Goal: Obtain resource: Obtain resource

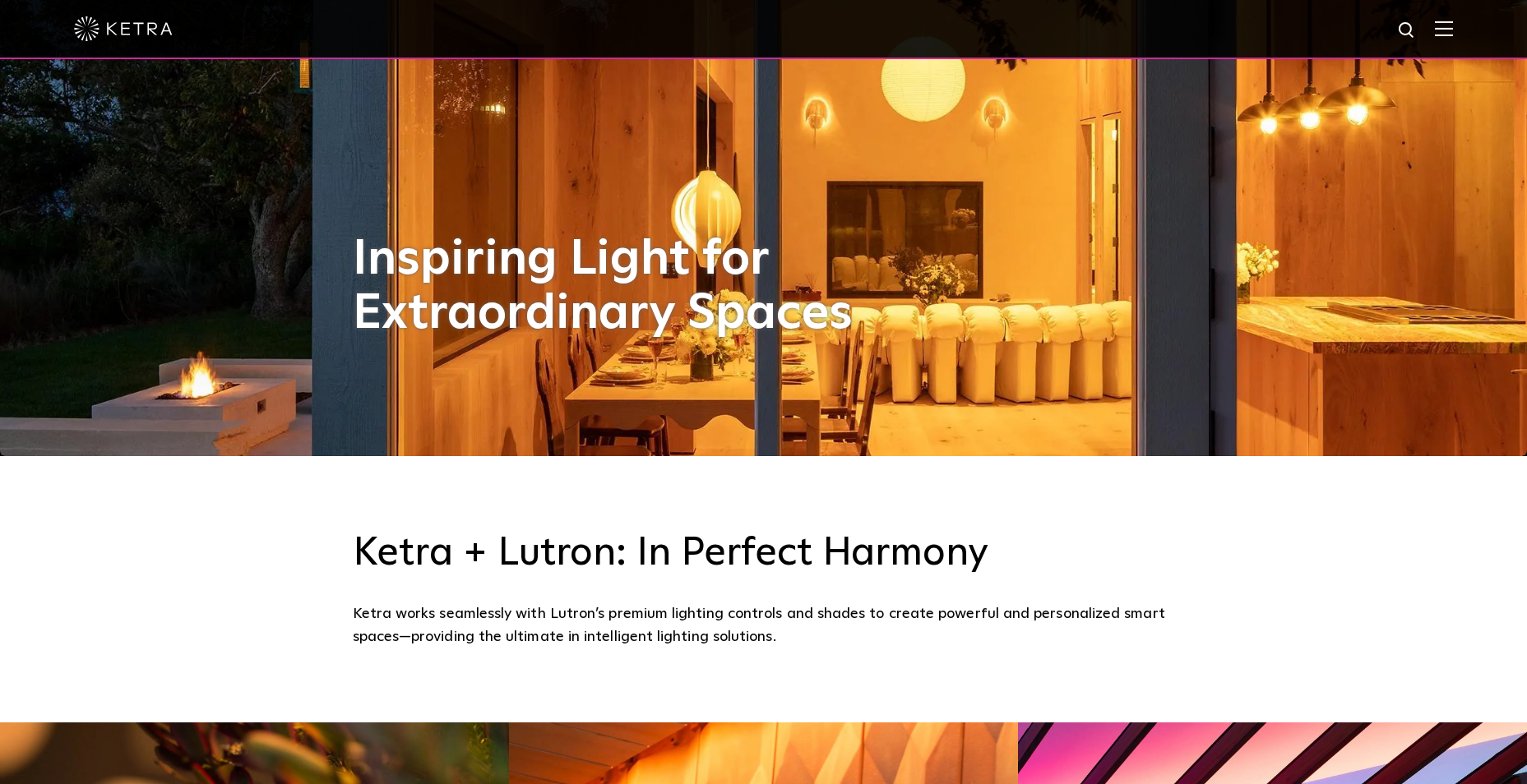
scroll to position [164, 0]
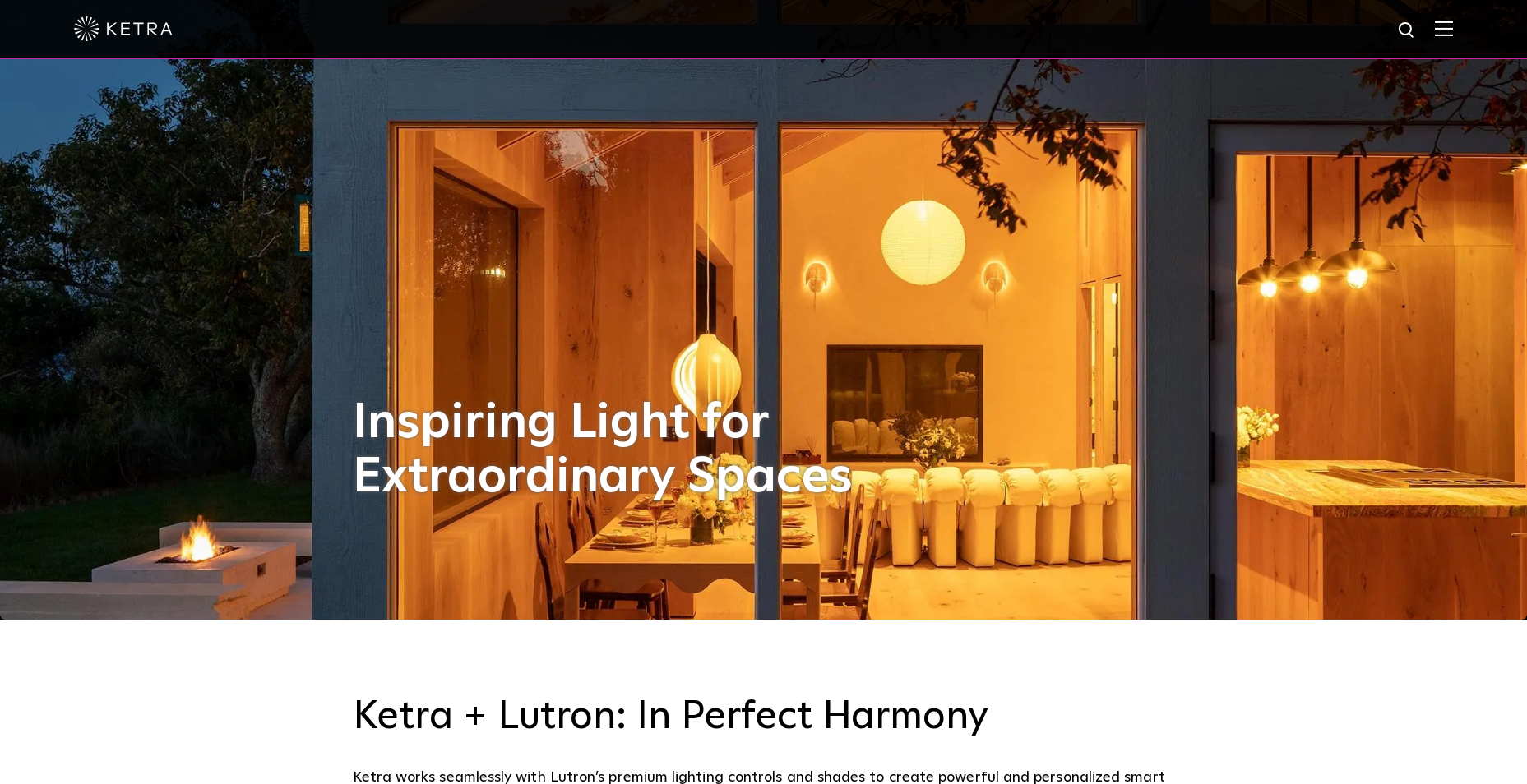
click at [1453, 28] on img at bounding box center [1444, 29] width 18 height 16
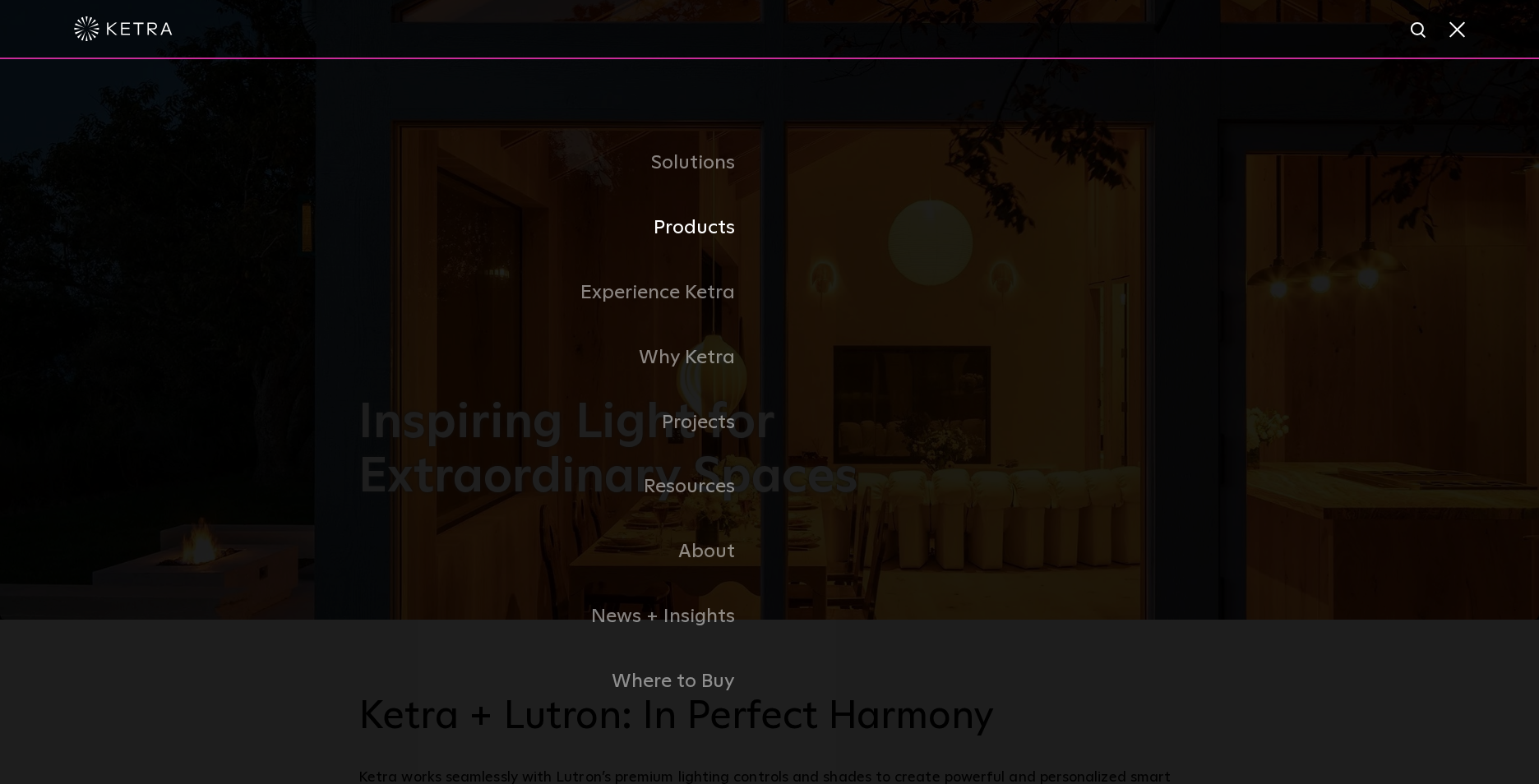
click at [715, 220] on link "Products" at bounding box center [563, 228] width 411 height 65
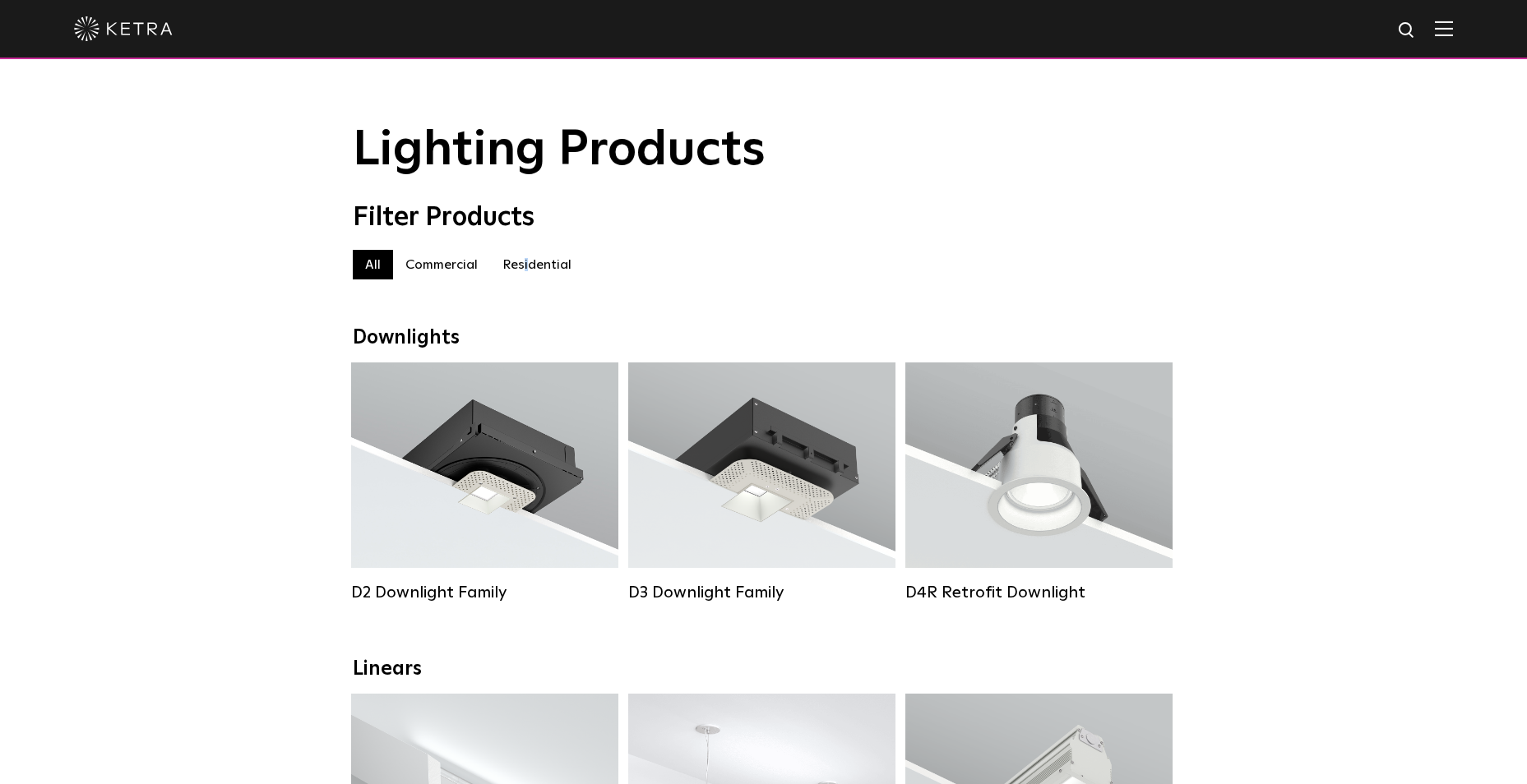
click at [524, 272] on label "Residential" at bounding box center [537, 265] width 93 height 29
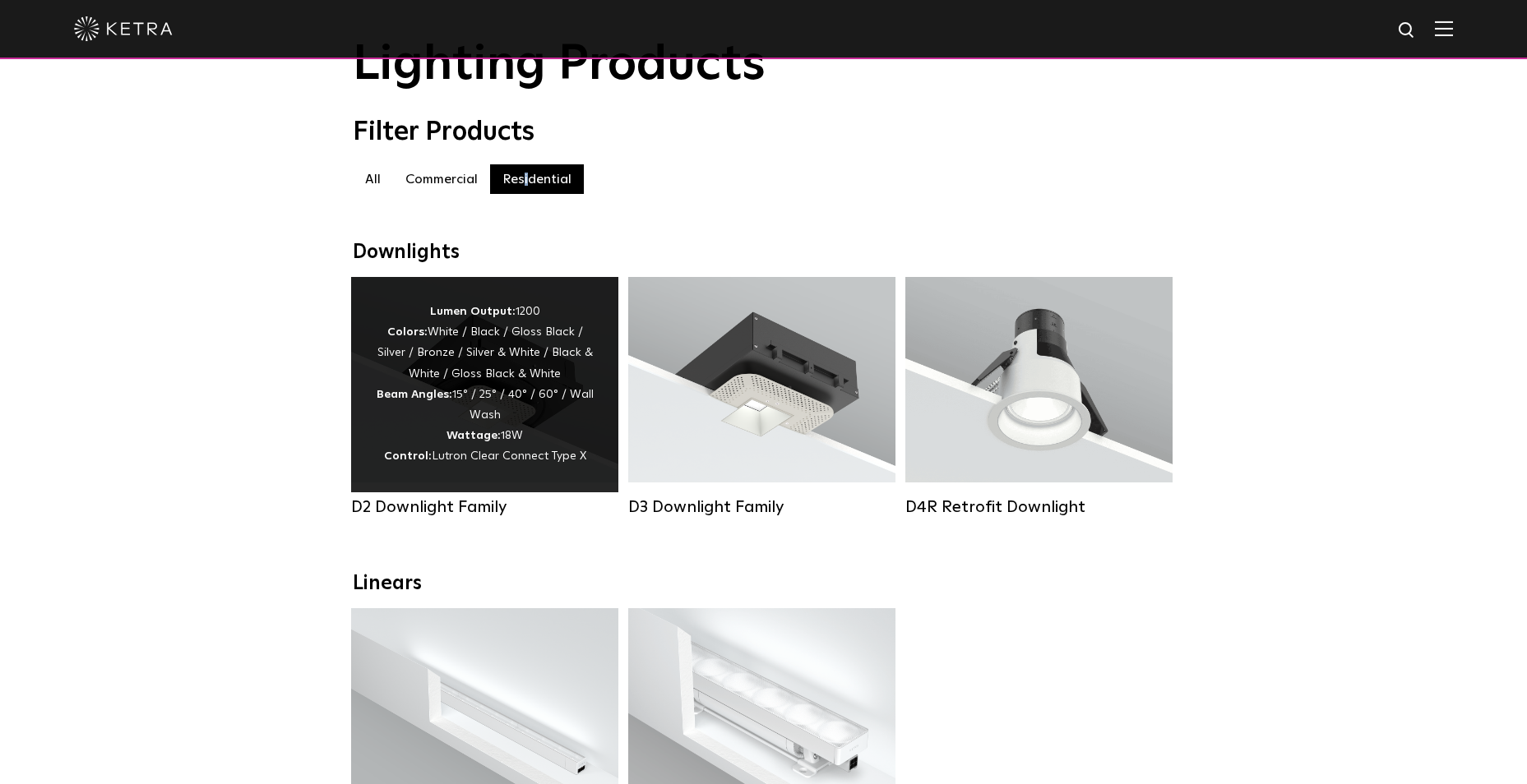
scroll to position [82, 0]
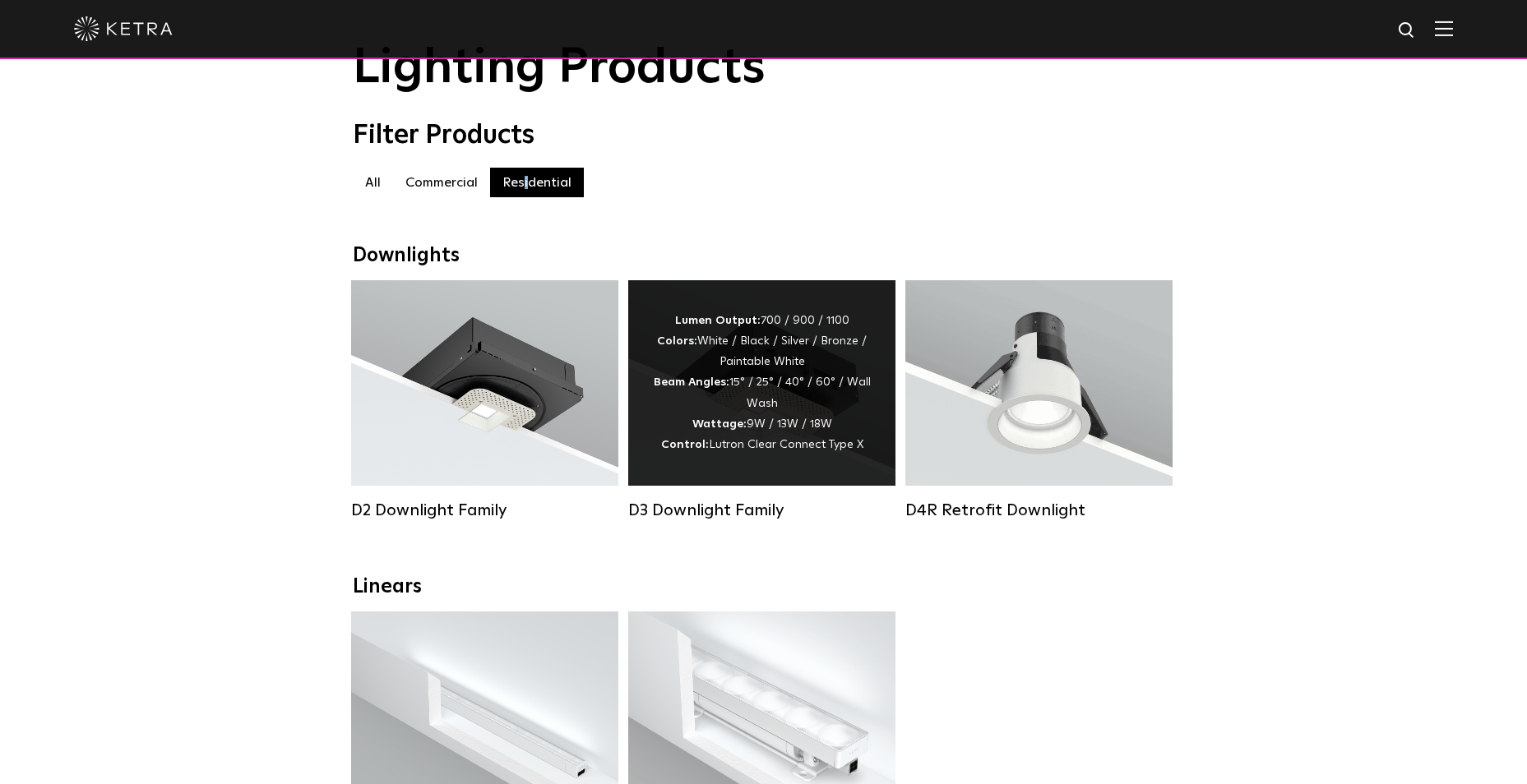
click at [712, 372] on div "Lumen Output: 700 / 900 / 1100 Colors: White / Black / Silver / Bronze / Painta…" at bounding box center [762, 382] width 218 height 145
click at [677, 347] on strong "Colors:" at bounding box center [677, 341] width 41 height 11
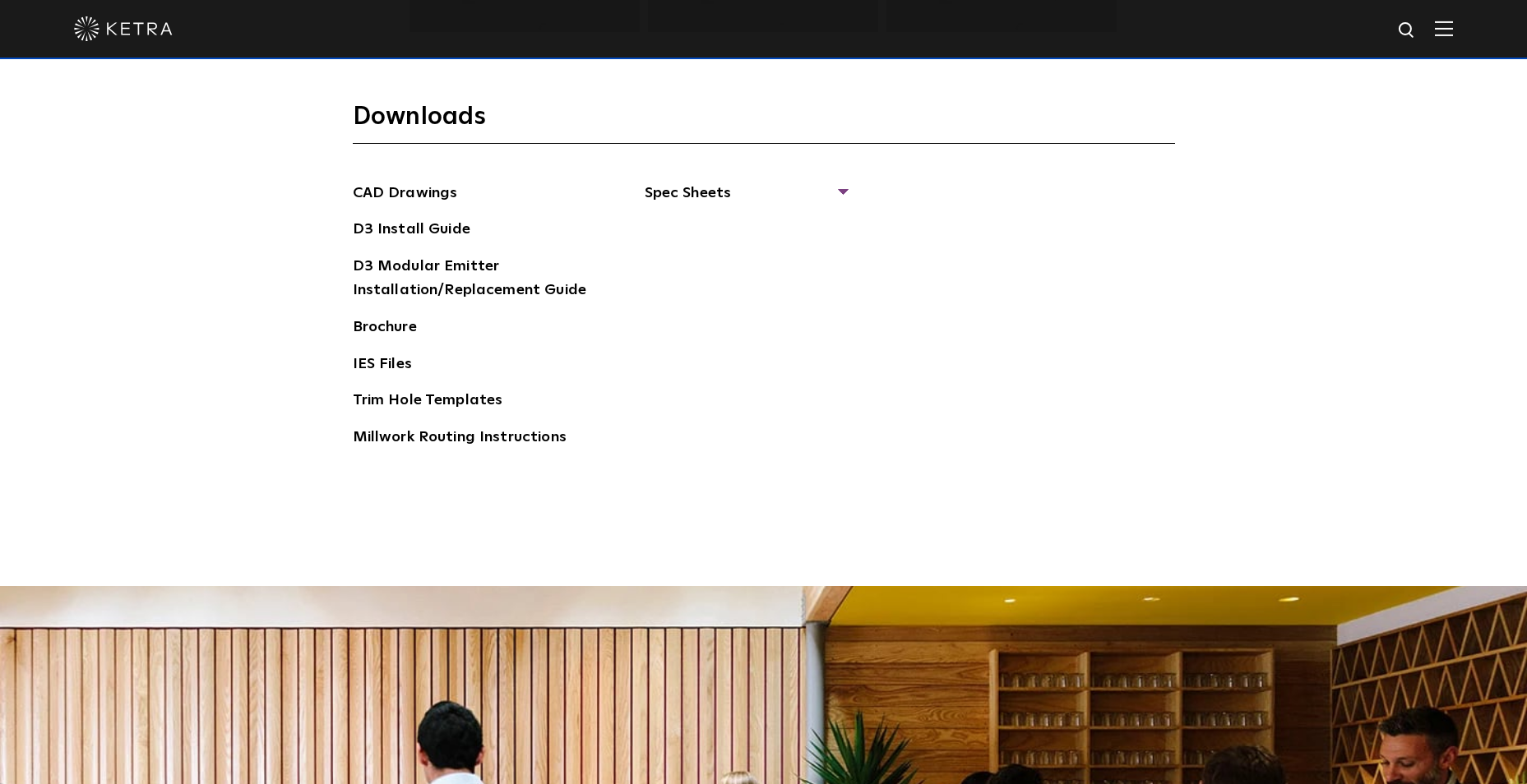
scroll to position [2713, 0]
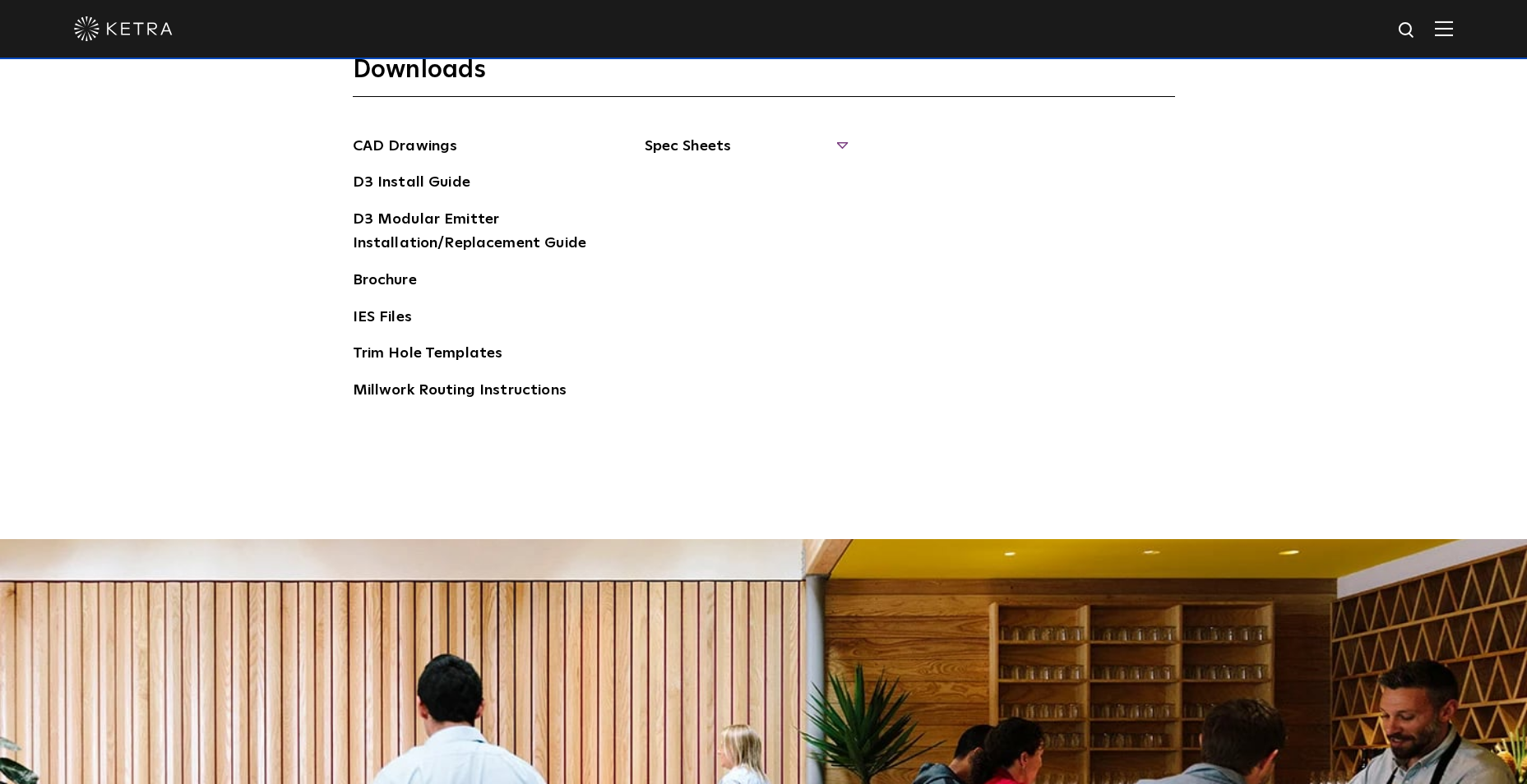
click at [714, 151] on span "Spec Sheets" at bounding box center [745, 153] width 202 height 36
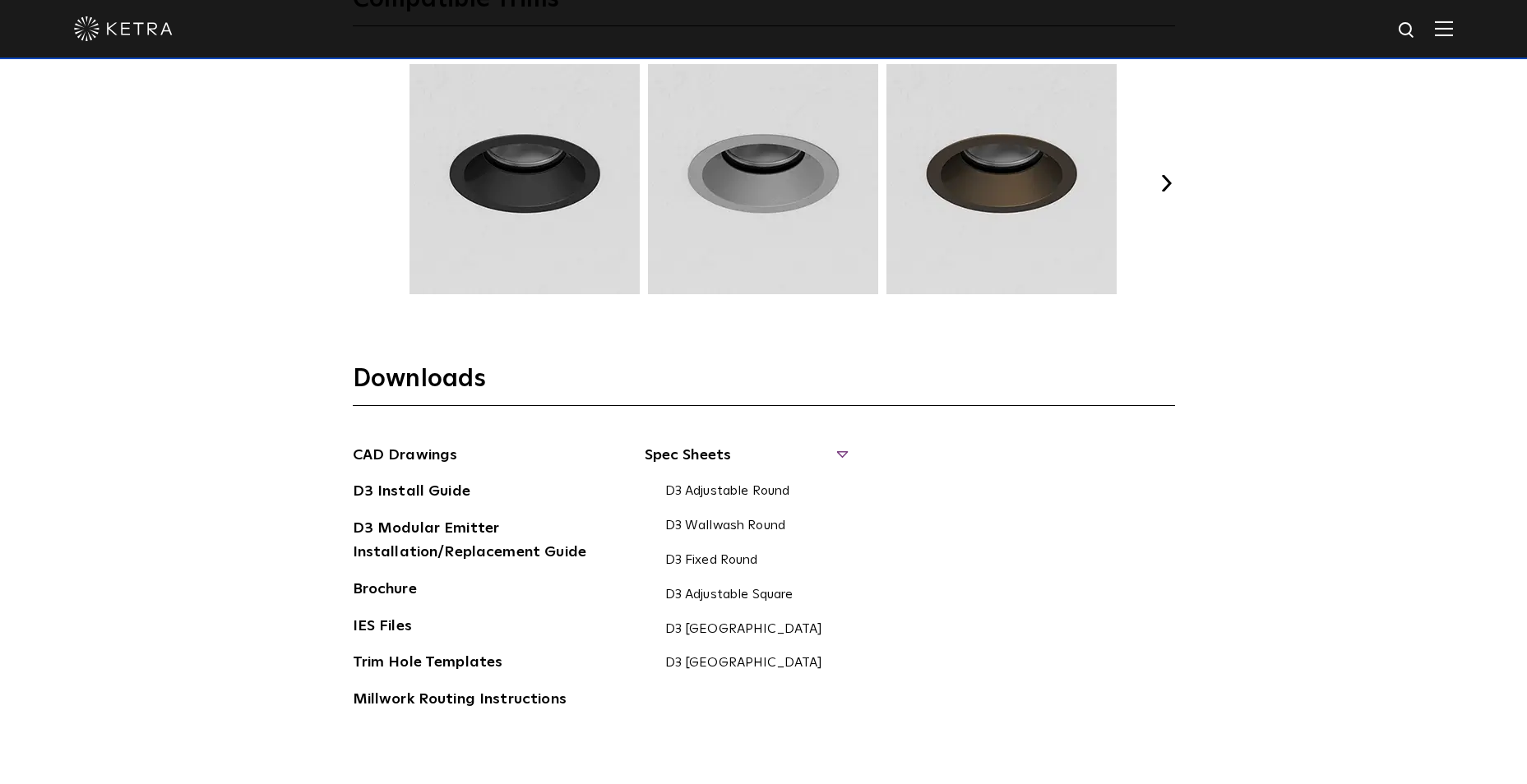
scroll to position [2374, 0]
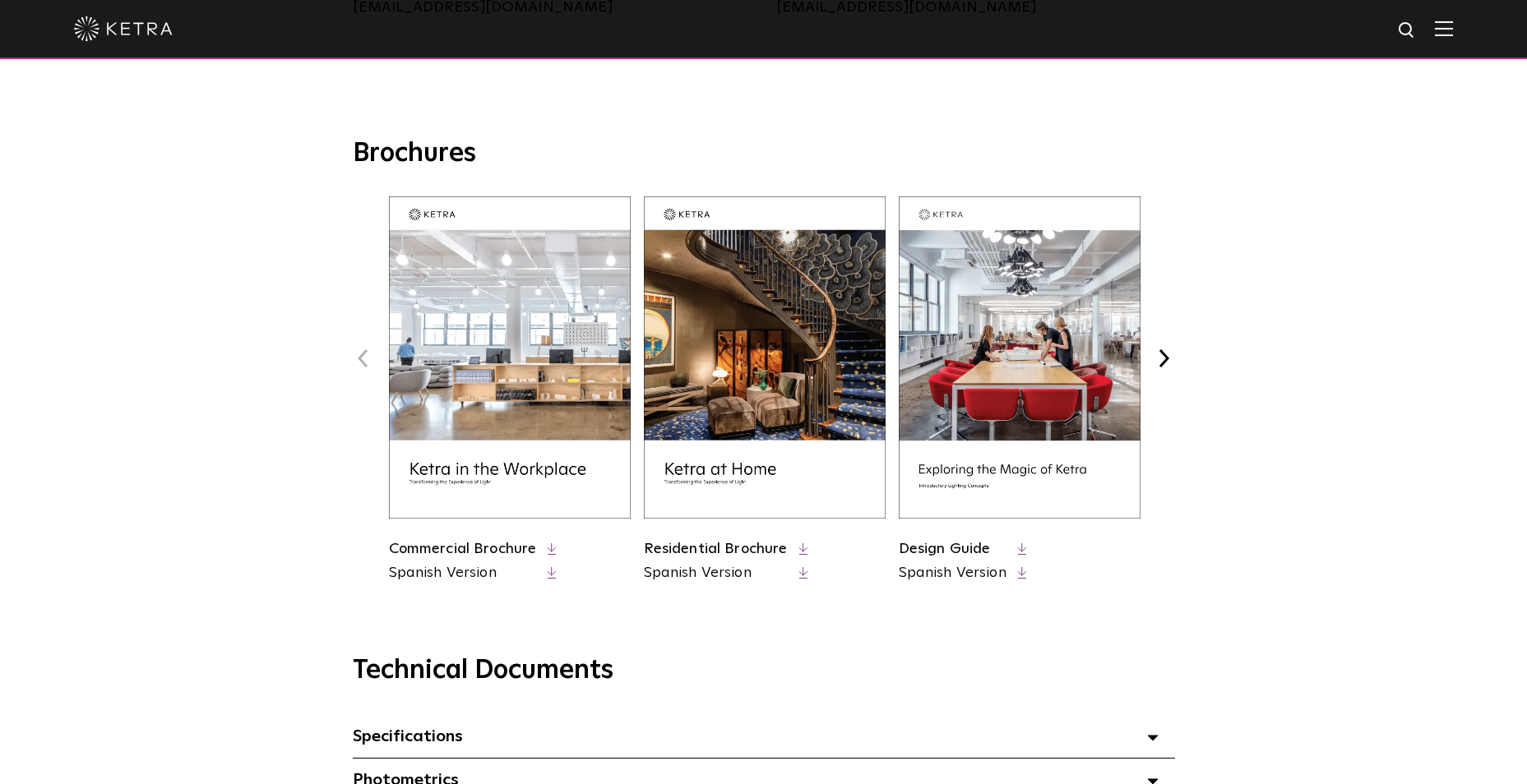
scroll to position [575, 0]
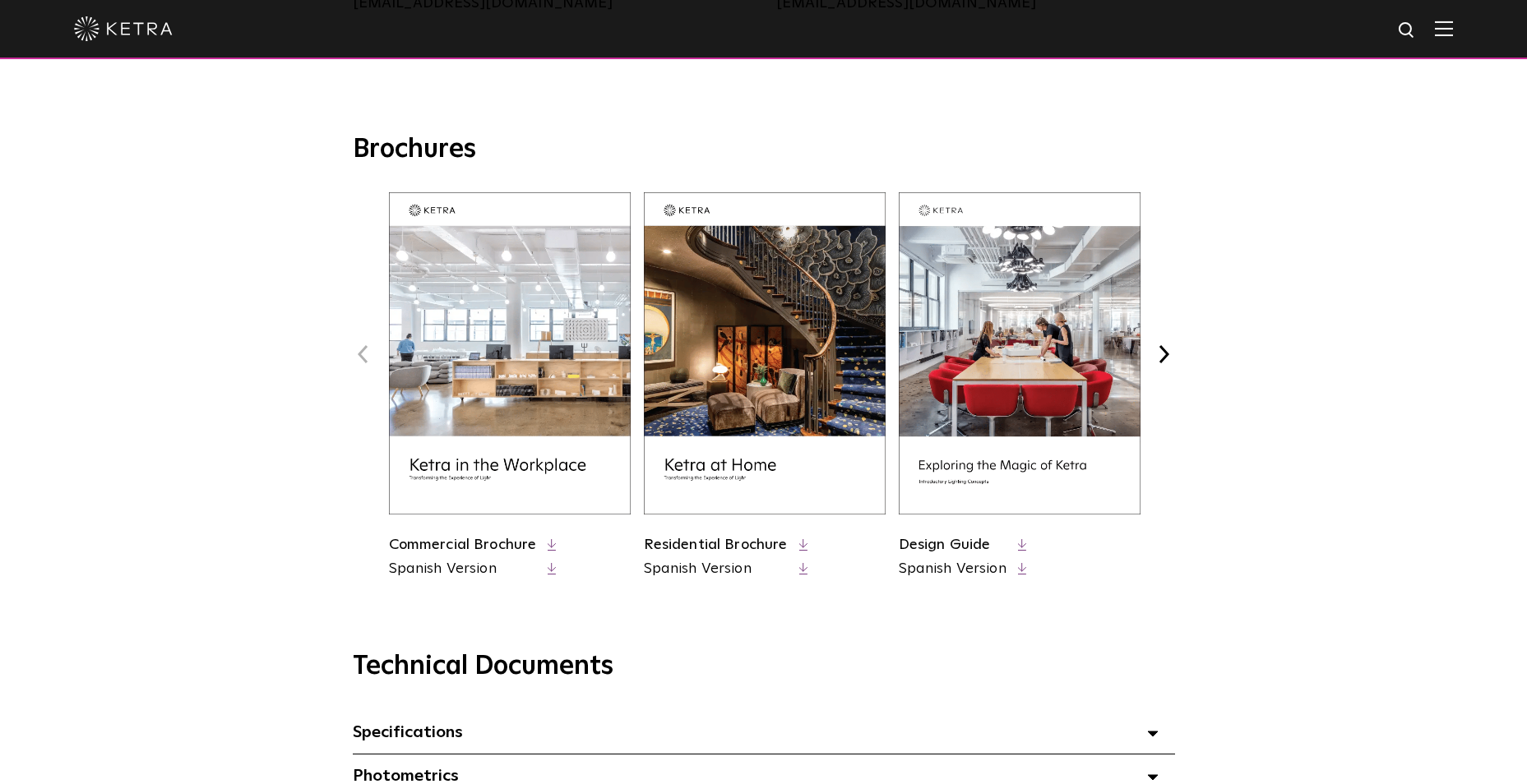
click at [798, 369] on img at bounding box center [764, 353] width 242 height 322
